Goal: Check status: Check status

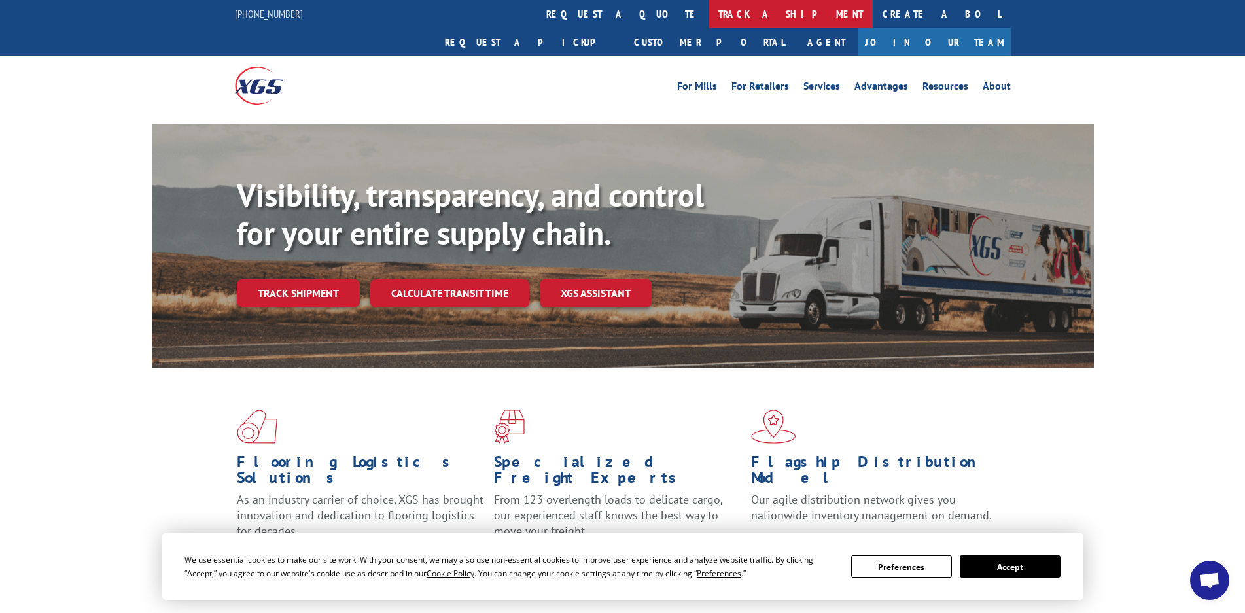
click at [709, 16] on link "track a shipment" at bounding box center [791, 14] width 164 height 28
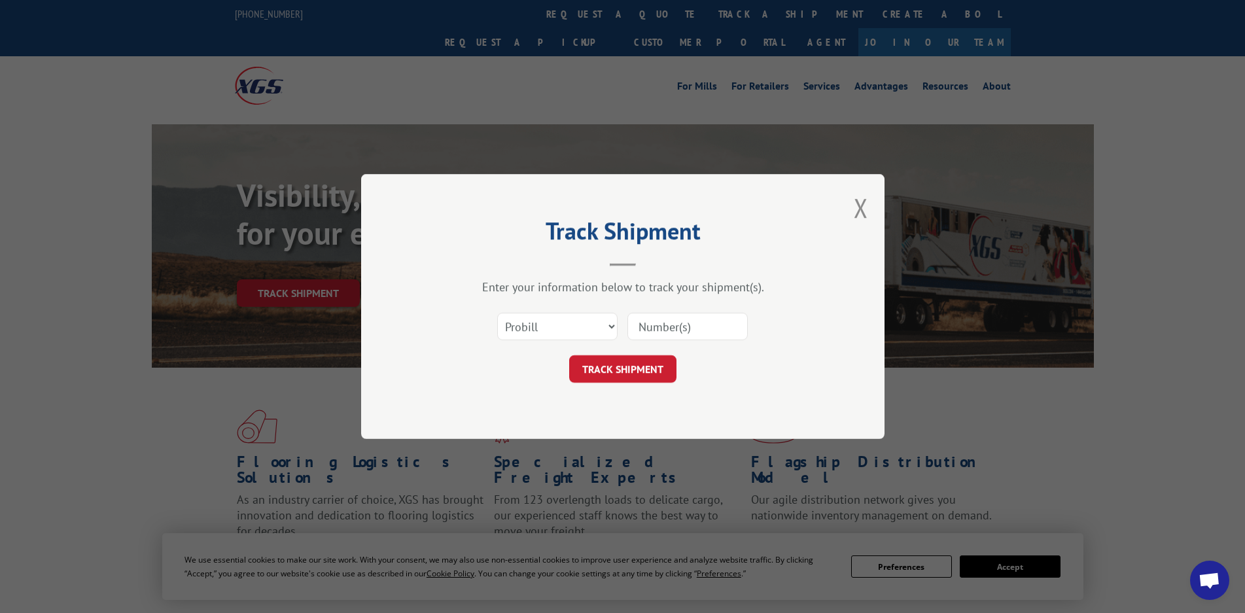
click at [662, 330] on input at bounding box center [688, 326] width 120 height 27
click at [611, 324] on select "Select category... Probill BOL PO" at bounding box center [557, 326] width 120 height 27
click at [609, 328] on select "Select category... Probill BOL PO" at bounding box center [557, 326] width 120 height 27
click at [677, 330] on input at bounding box center [688, 326] width 120 height 27
type input "17009342"
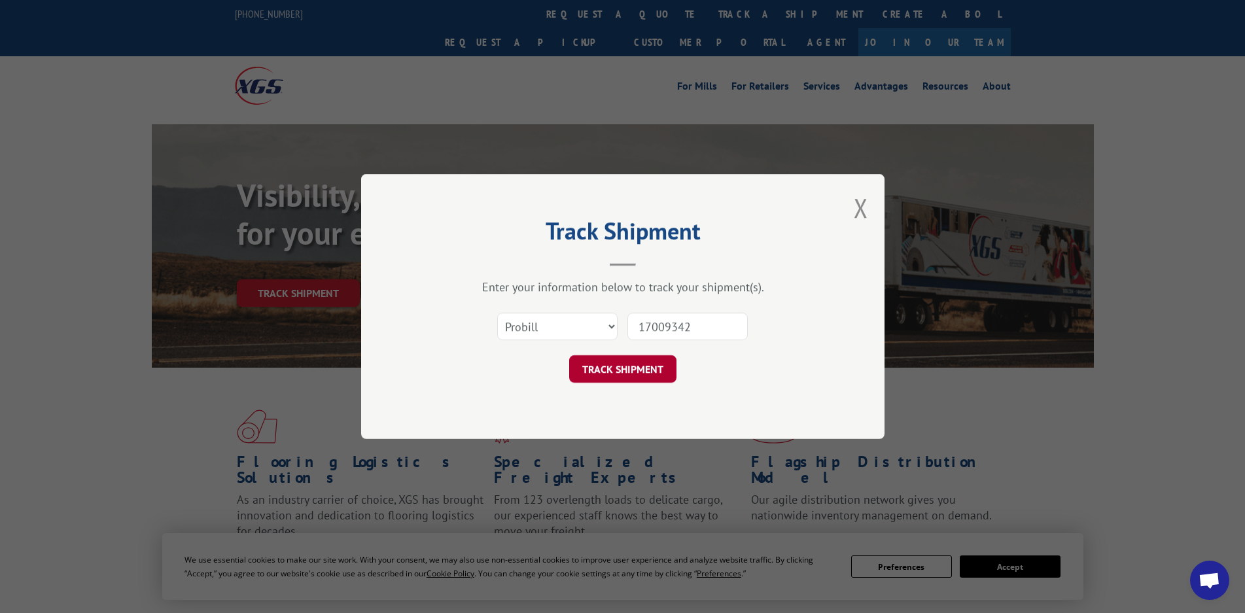
click at [628, 372] on button "TRACK SHIPMENT" at bounding box center [622, 368] width 107 height 27
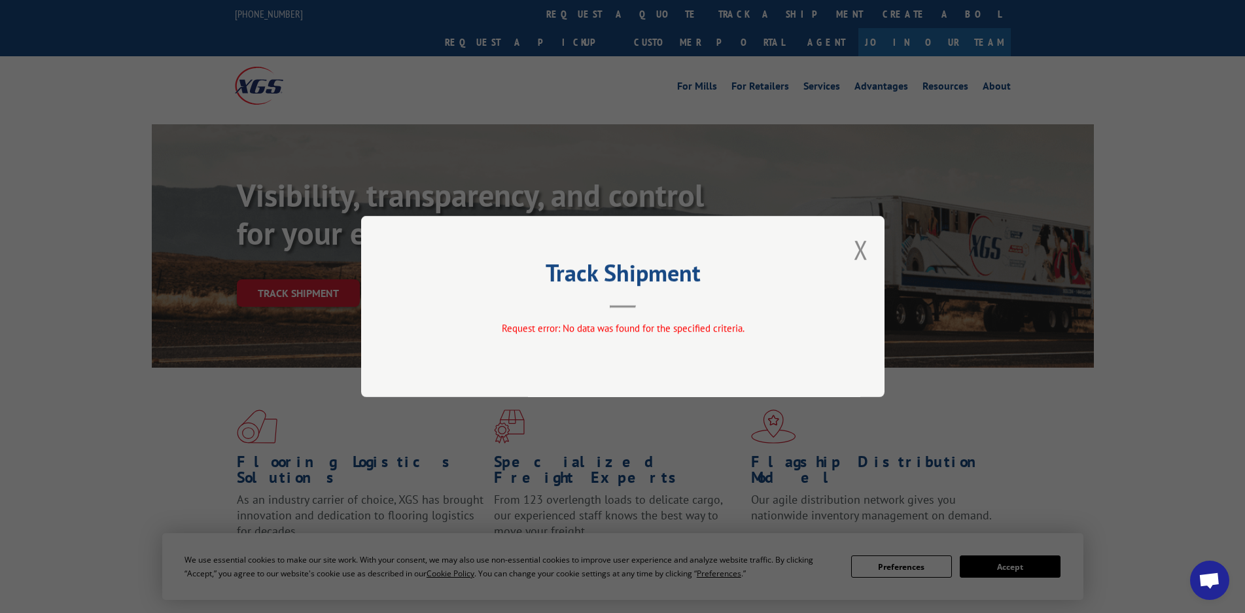
click at [864, 249] on button "Close modal" at bounding box center [861, 249] width 14 height 35
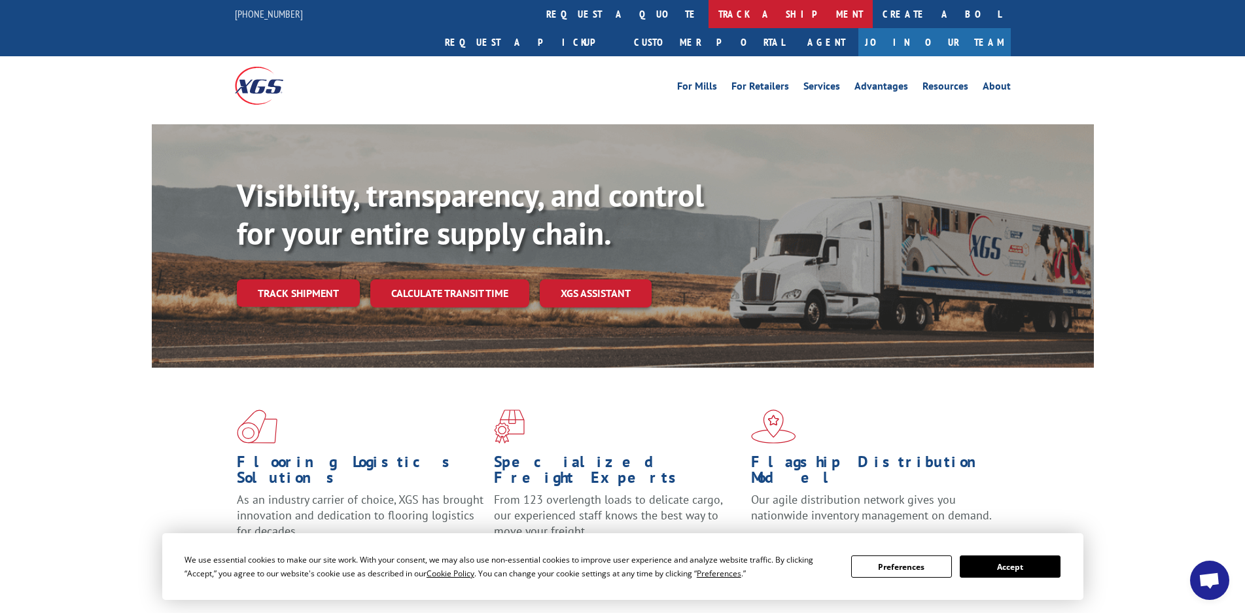
click at [709, 18] on link "track a shipment" at bounding box center [791, 14] width 164 height 28
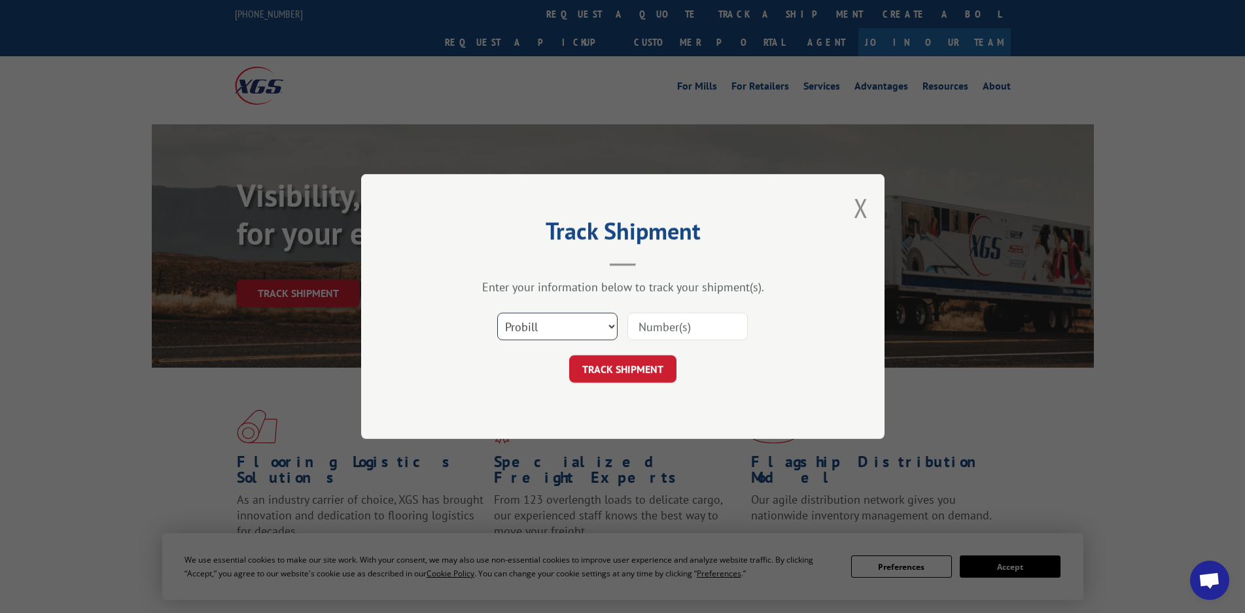
drag, startPoint x: 610, startPoint y: 327, endPoint x: 604, endPoint y: 332, distance: 7.9
click at [610, 327] on select "Select category... Probill BOL PO" at bounding box center [557, 326] width 120 height 27
click at [497, 313] on select "Select category... Probill BOL PO" at bounding box center [557, 326] width 120 height 27
click at [606, 326] on select "Select category... Probill BOL PO" at bounding box center [557, 326] width 120 height 27
select select "po"
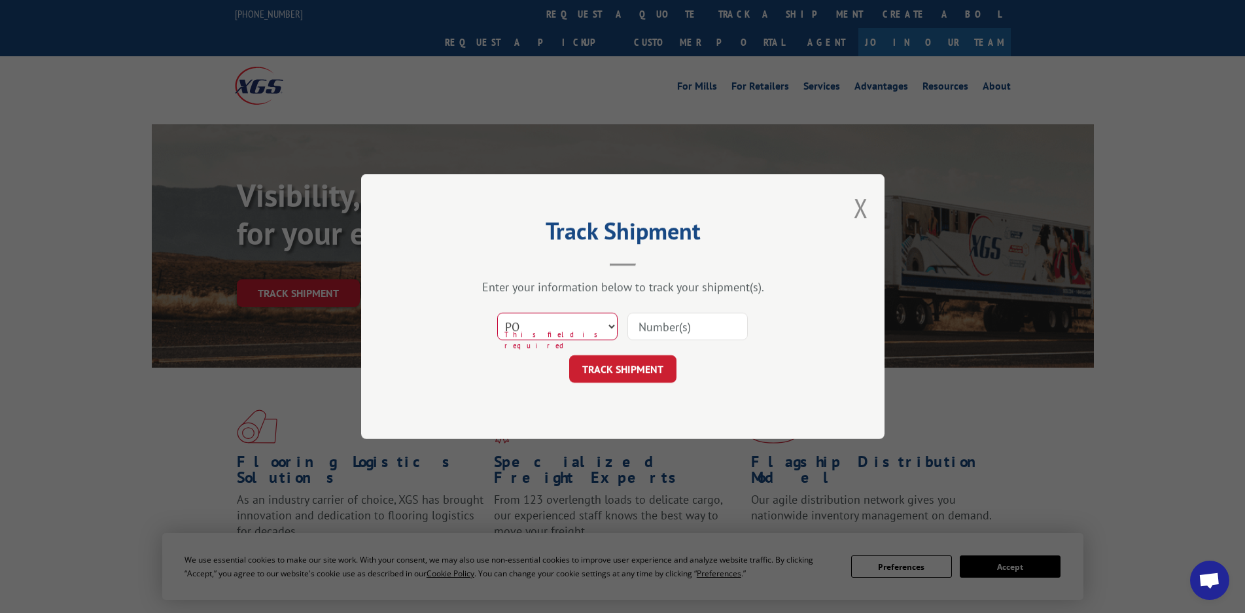
click at [497, 313] on select "Select category... Probill BOL PO" at bounding box center [557, 326] width 120 height 27
click at [667, 329] on input at bounding box center [688, 326] width 120 height 27
type input "17009342"
click at [624, 369] on button "TRACK SHIPMENT" at bounding box center [622, 368] width 107 height 27
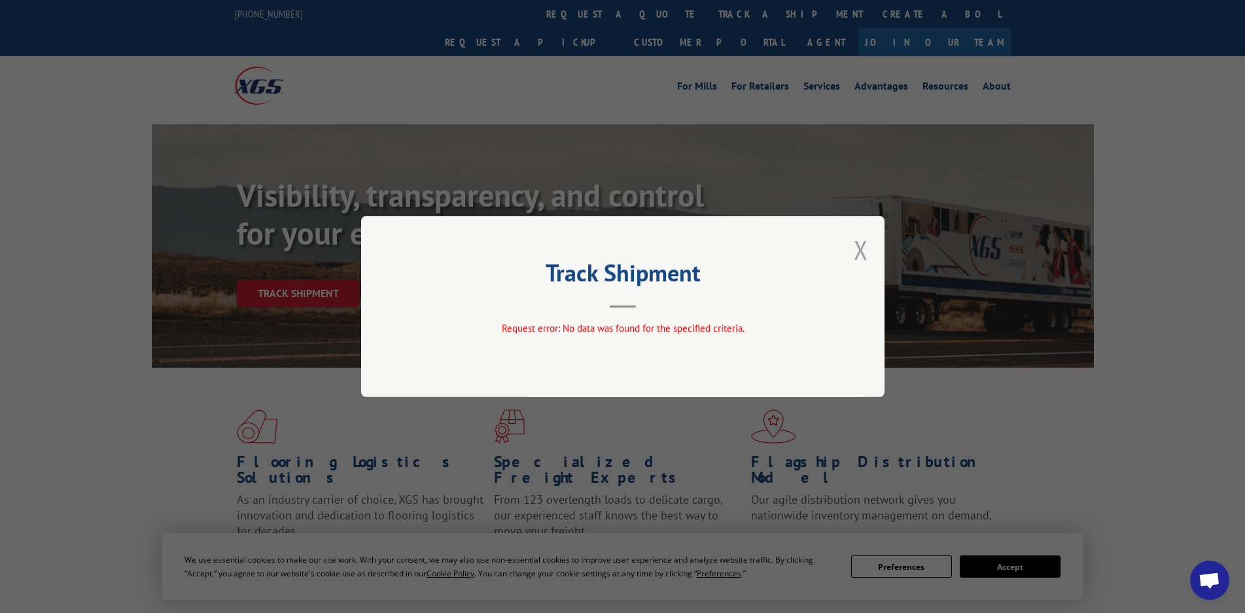
click at [860, 250] on button "Close modal" at bounding box center [861, 249] width 14 height 35
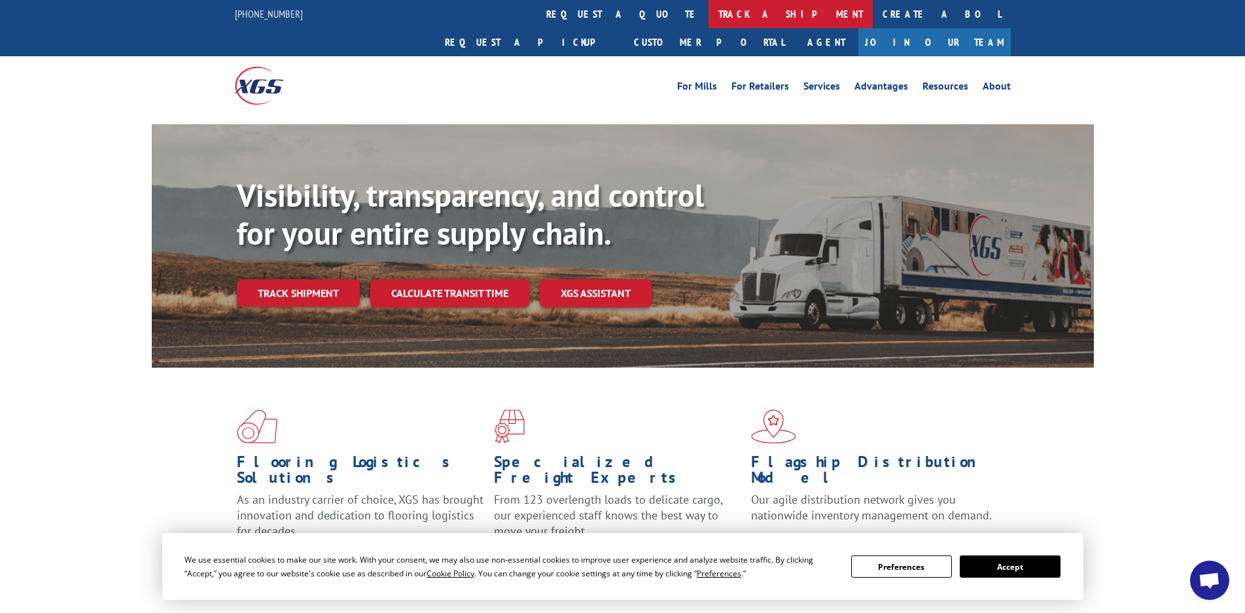
click at [709, 16] on link "track a shipment" at bounding box center [791, 14] width 164 height 28
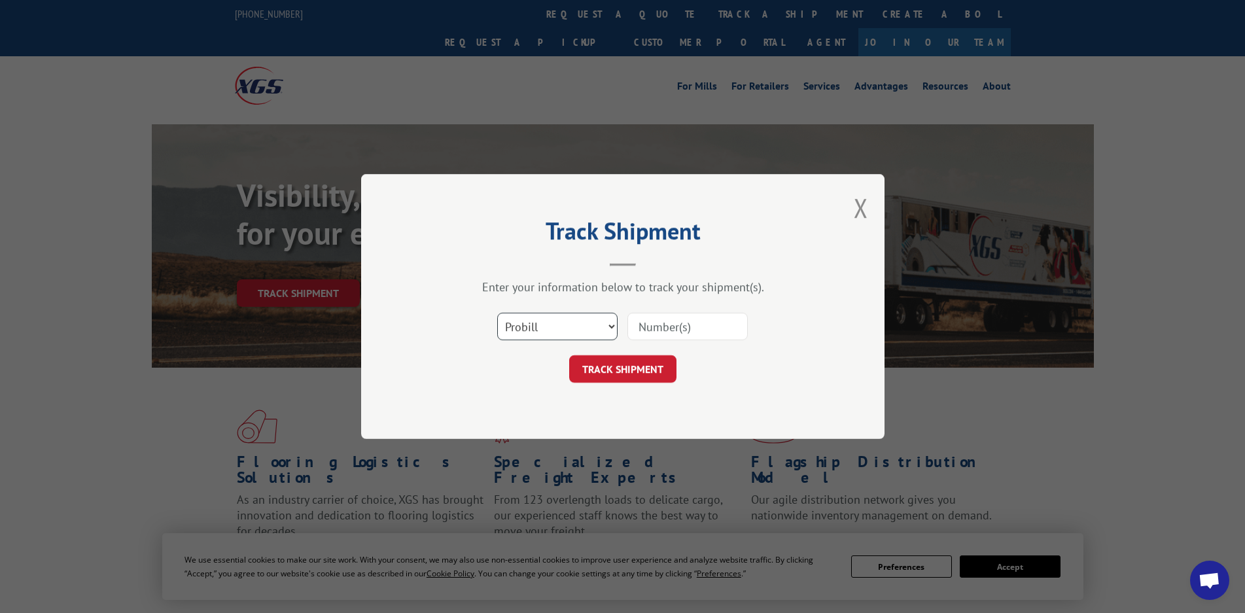
click at [611, 325] on select "Select category... Probill BOL PO" at bounding box center [557, 326] width 120 height 27
click at [497, 313] on select "Select category... Probill BOL PO" at bounding box center [557, 326] width 120 height 27
click at [690, 327] on input at bounding box center [688, 326] width 120 height 27
type input "17009342"
click at [628, 366] on button "TRACK SHIPMENT" at bounding box center [622, 368] width 107 height 27
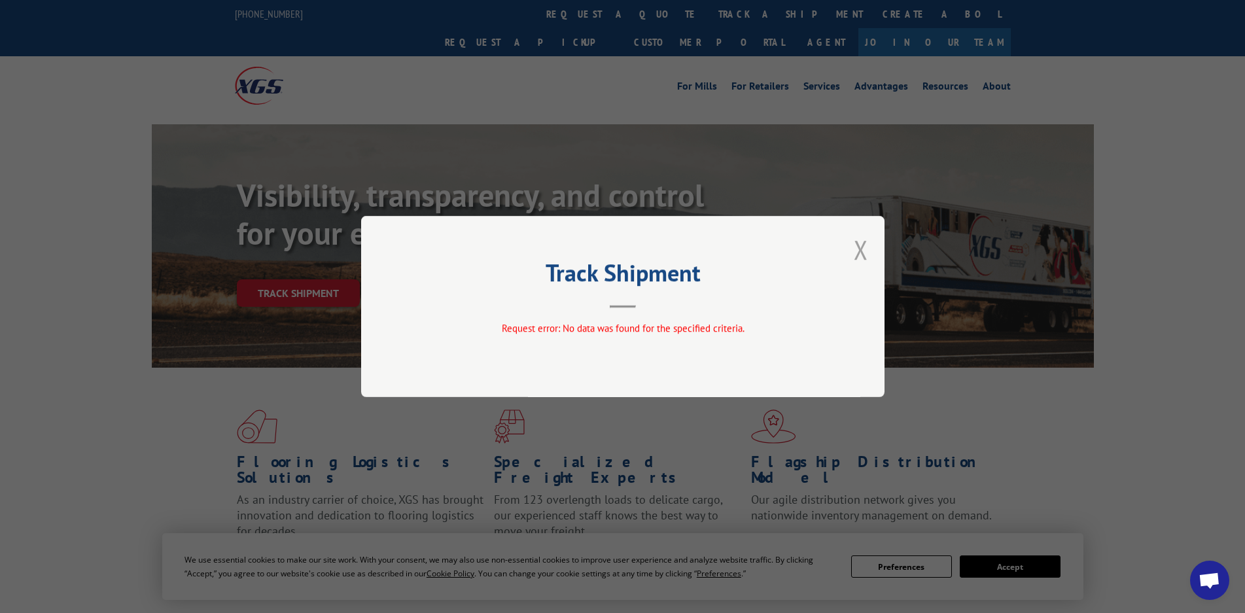
click at [860, 250] on button "Close modal" at bounding box center [861, 249] width 14 height 35
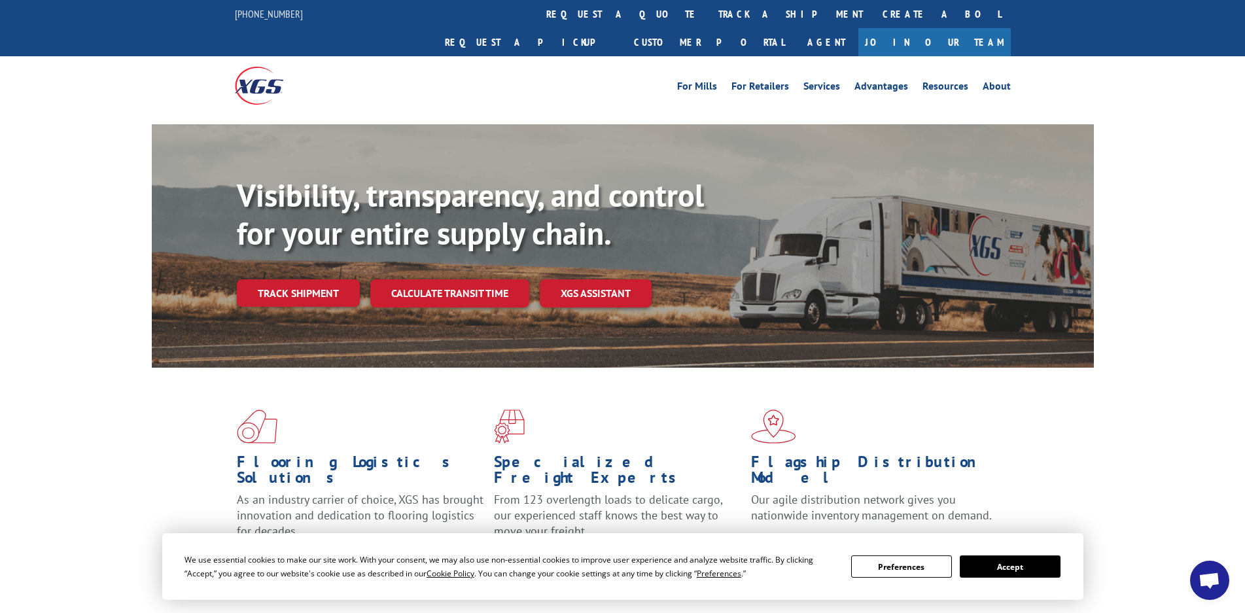
click at [999, 571] on button "Accept" at bounding box center [1010, 567] width 101 height 22
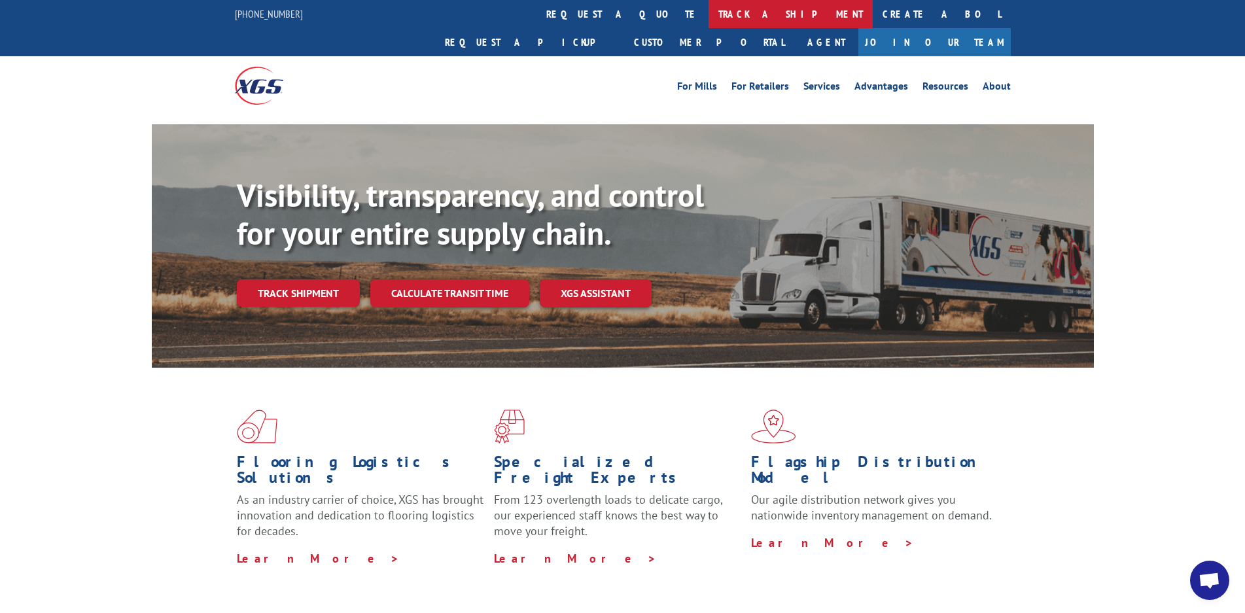
click at [709, 10] on link "track a shipment" at bounding box center [791, 14] width 164 height 28
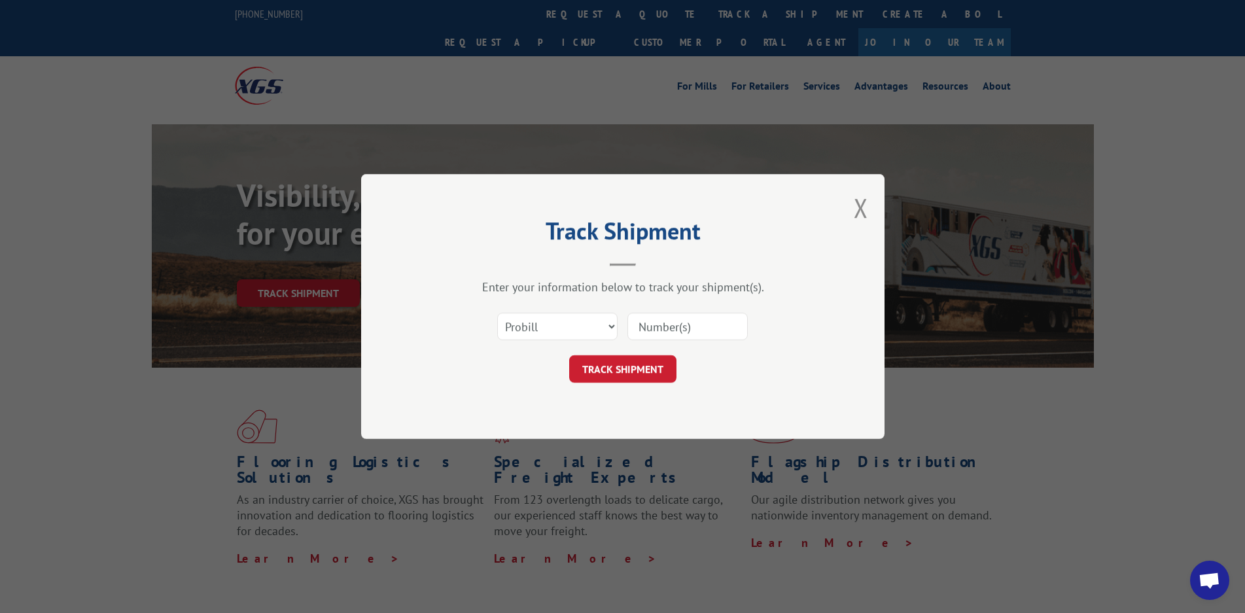
drag, startPoint x: 668, startPoint y: 326, endPoint x: 675, endPoint y: 328, distance: 7.0
click at [668, 326] on input at bounding box center [688, 326] width 120 height 27
type input "17009342"
click at [611, 355] on form "Select category... Probill BOL PO 17009342 TRACK SHIPMENT" at bounding box center [623, 344] width 393 height 78
click at [627, 373] on button "TRACK SHIPMENT" at bounding box center [622, 368] width 107 height 27
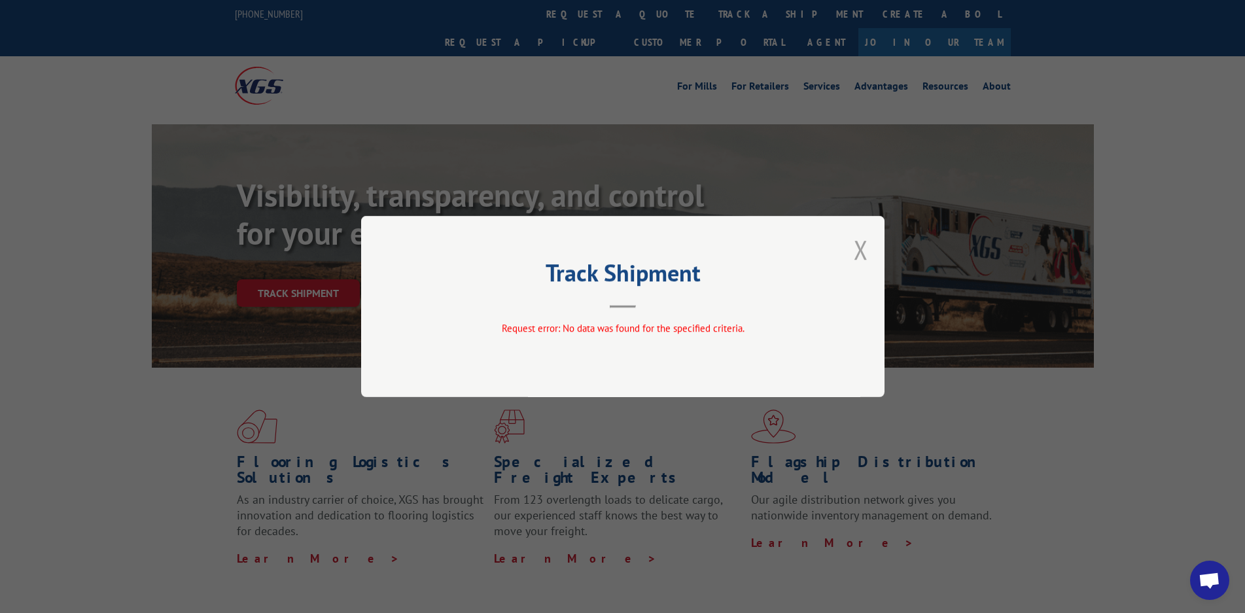
click at [856, 249] on button "Close modal" at bounding box center [861, 249] width 14 height 35
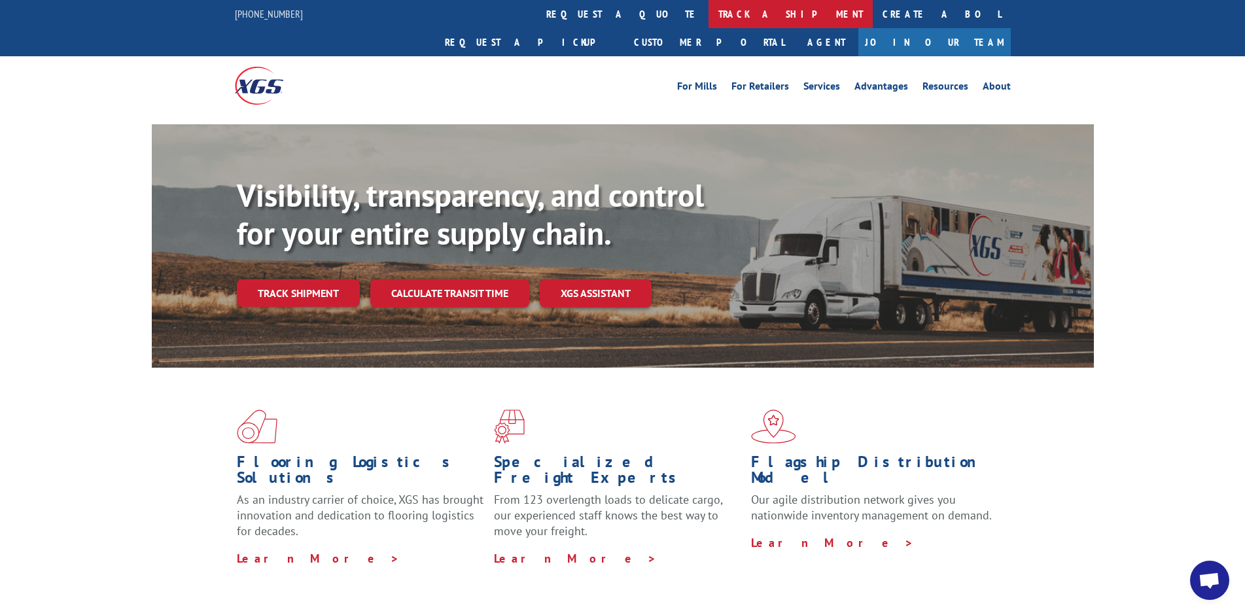
click at [709, 18] on link "track a shipment" at bounding box center [791, 14] width 164 height 28
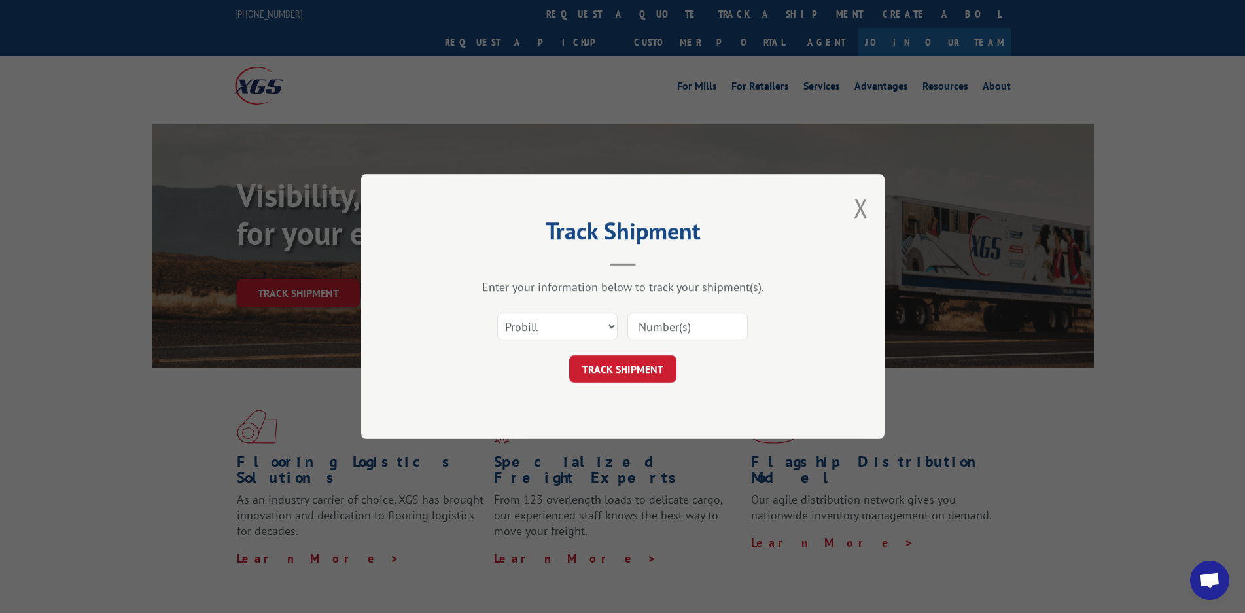
click at [686, 328] on input at bounding box center [688, 326] width 120 height 27
type input "17009342"
click at [646, 370] on button "TRACK SHIPMENT" at bounding box center [622, 368] width 107 height 27
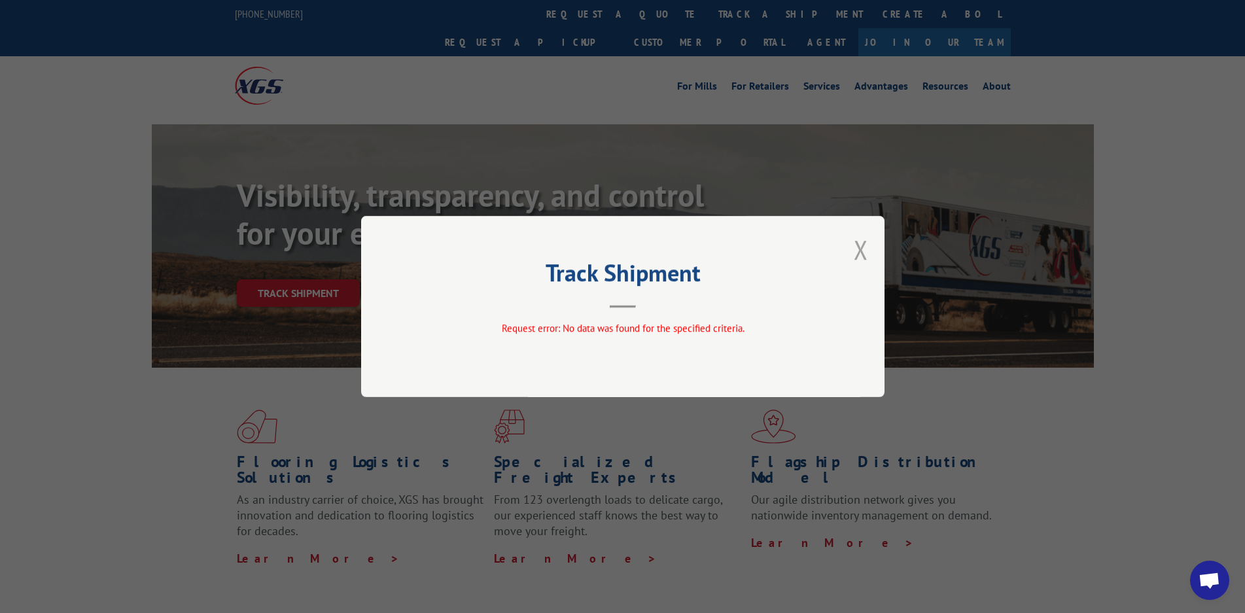
click at [861, 251] on button "Close modal" at bounding box center [861, 249] width 14 height 35
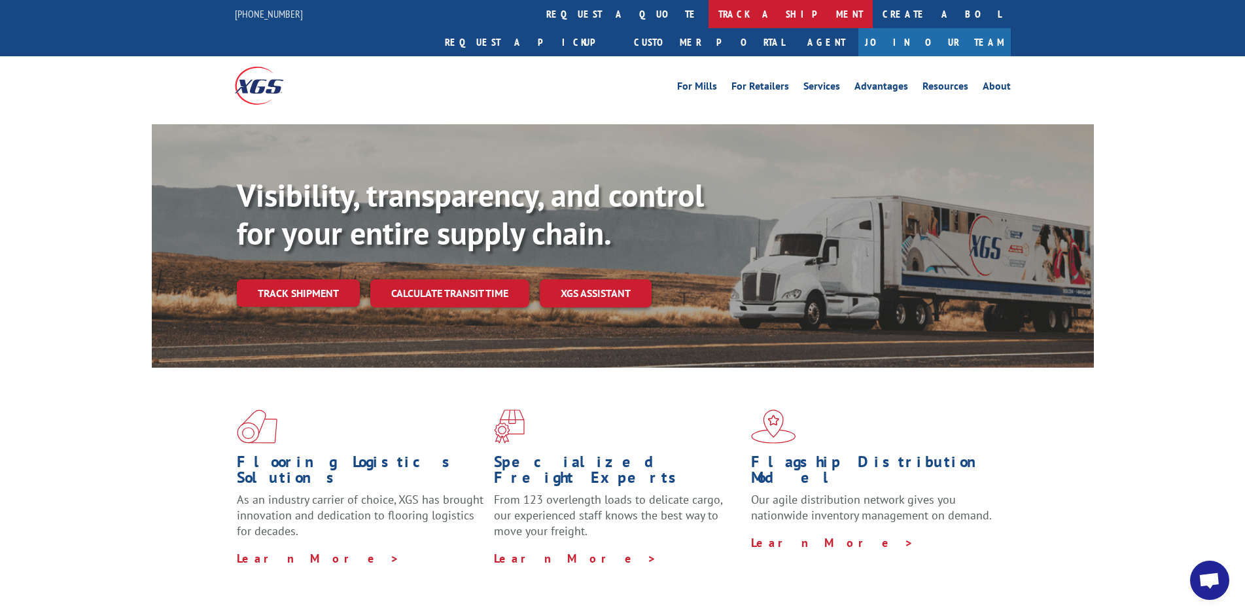
click at [709, 11] on link "track a shipment" at bounding box center [791, 14] width 164 height 28
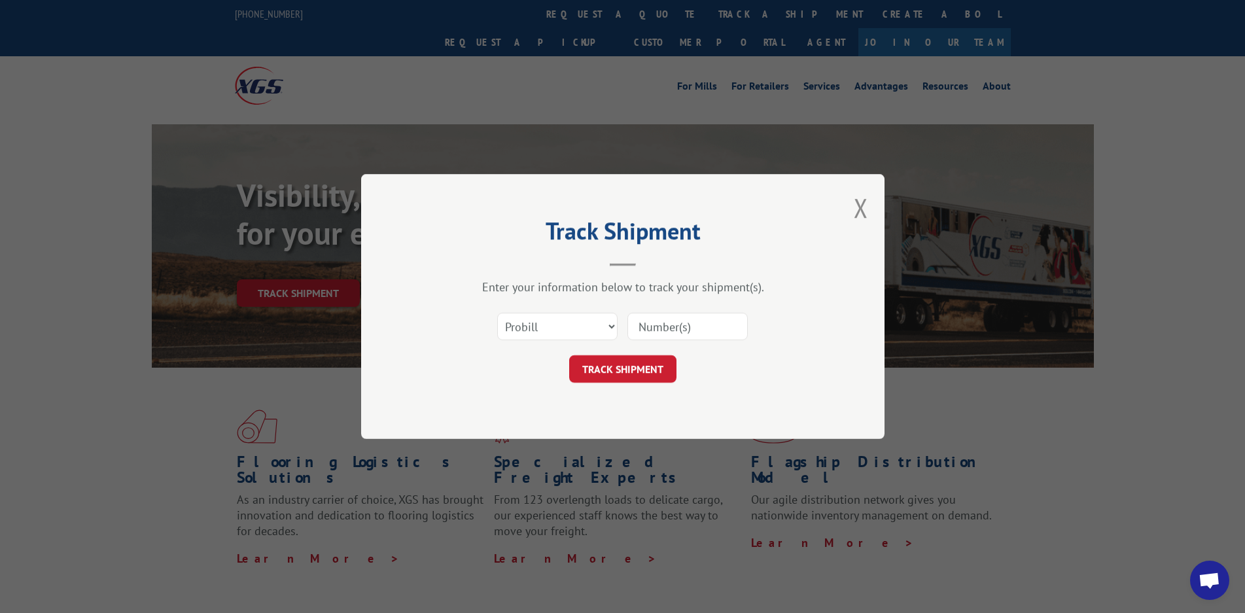
click at [706, 323] on input at bounding box center [688, 326] width 120 height 27
type input "17009342"
drag, startPoint x: 697, startPoint y: 330, endPoint x: 572, endPoint y: 329, distance: 125.0
click at [586, 306] on div "Select category... Probill BOL PO 17009342" at bounding box center [623, 326] width 393 height 43
click at [647, 368] on button "TRACK SHIPMENT" at bounding box center [622, 368] width 107 height 27
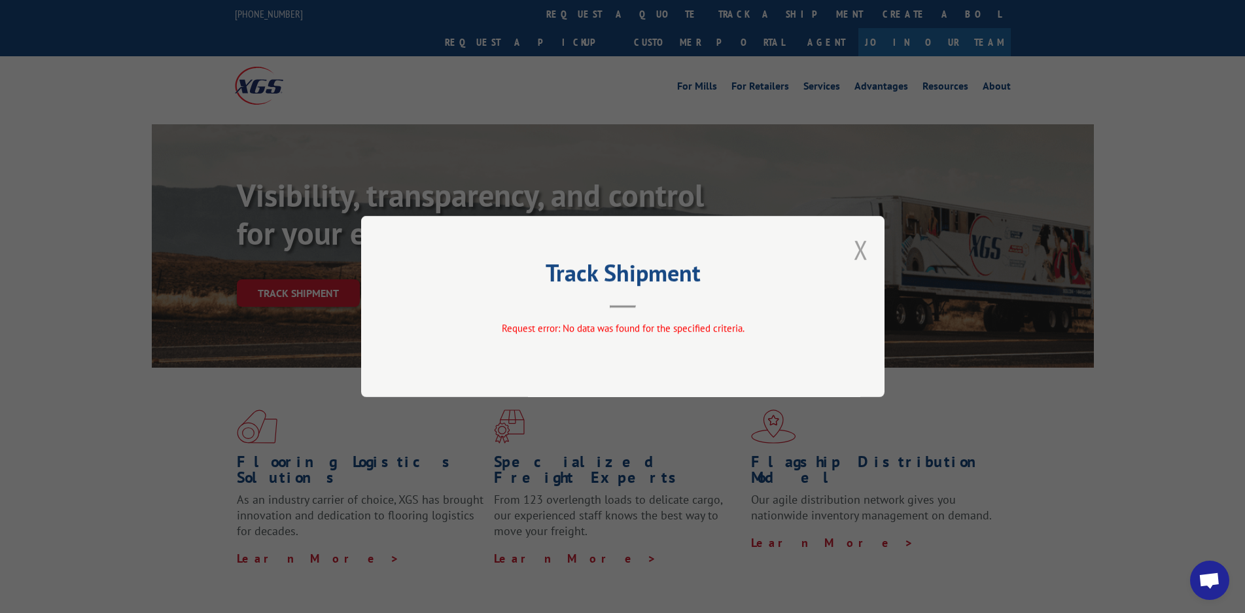
click at [864, 254] on button "Close modal" at bounding box center [861, 249] width 14 height 35
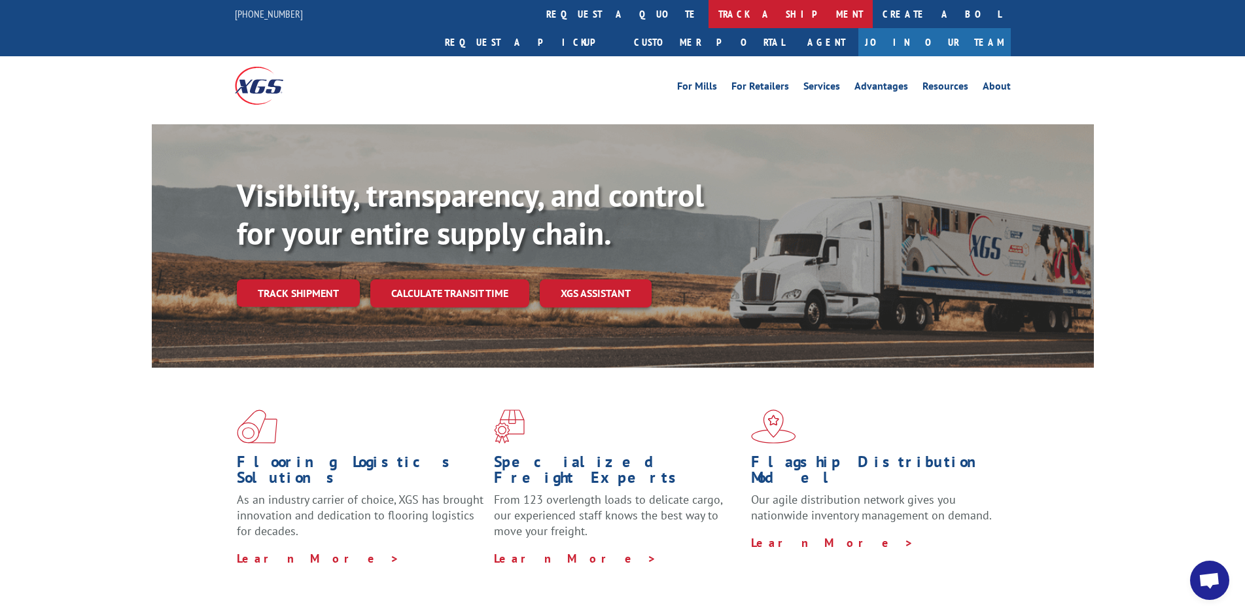
click at [709, 12] on link "track a shipment" at bounding box center [791, 14] width 164 height 28
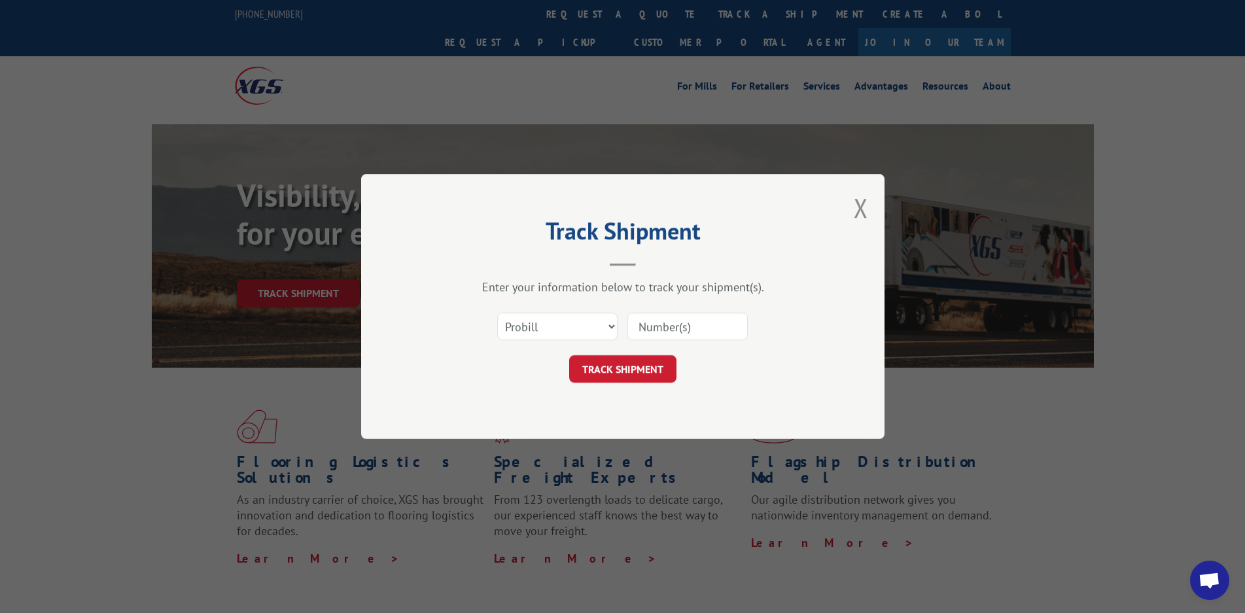
click at [681, 330] on input at bounding box center [688, 326] width 120 height 27
type input "17009342"
click at [624, 372] on button "TRACK SHIPMENT" at bounding box center [622, 368] width 107 height 27
